Goal: Find specific page/section: Find specific page/section

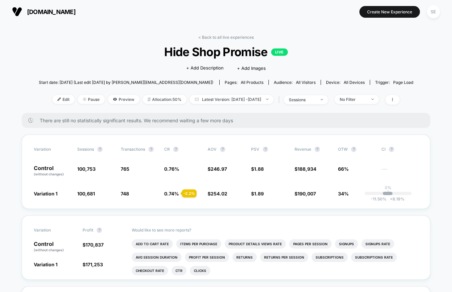
click at [199, 37] on link "< Back to all live experiences" at bounding box center [225, 37] width 55 height 5
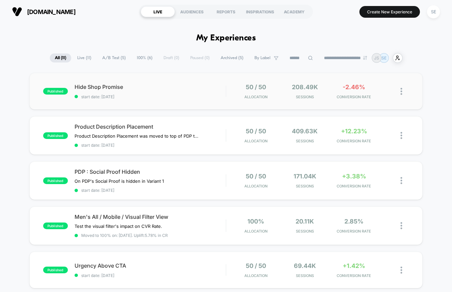
click at [147, 83] on div "published Hide Shop Promise start date: [DATE] 50 / 50 Allocation 208.49k Sessi…" at bounding box center [225, 91] width 393 height 37
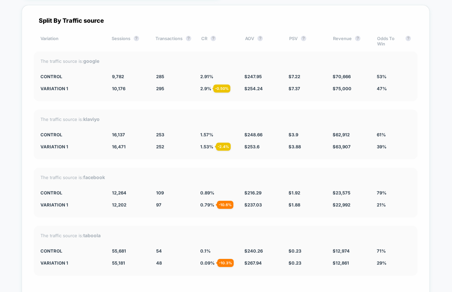
scroll to position [1277, 0]
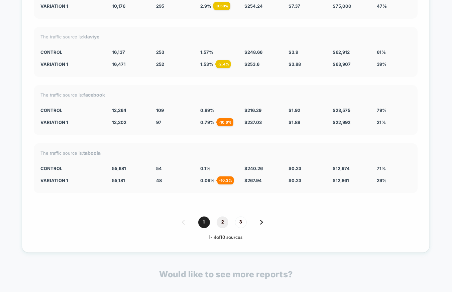
click at [222, 217] on span "2" at bounding box center [223, 223] width 12 height 12
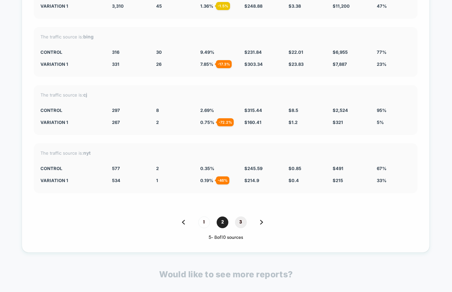
click at [237, 217] on span "3" at bounding box center [241, 223] width 12 height 12
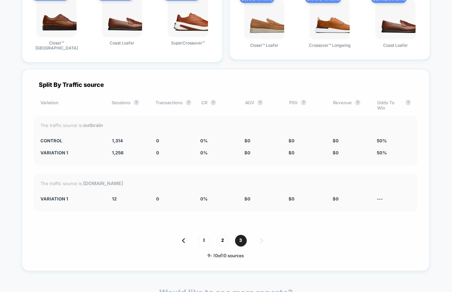
scroll to position [1128, 0]
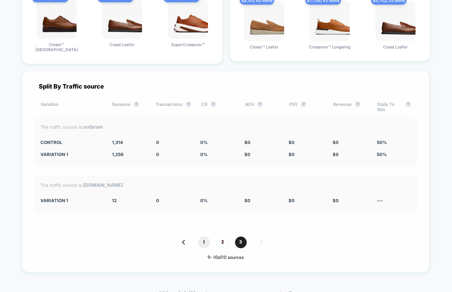
click at [201, 237] on span "1" at bounding box center [204, 243] width 12 height 12
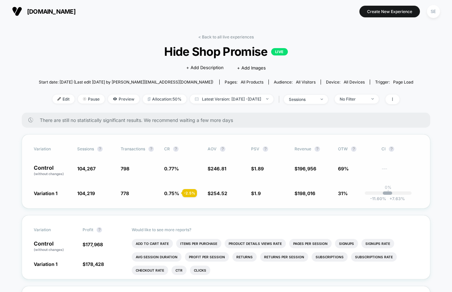
scroll to position [0, 0]
